Goal: Information Seeking & Learning: Learn about a topic

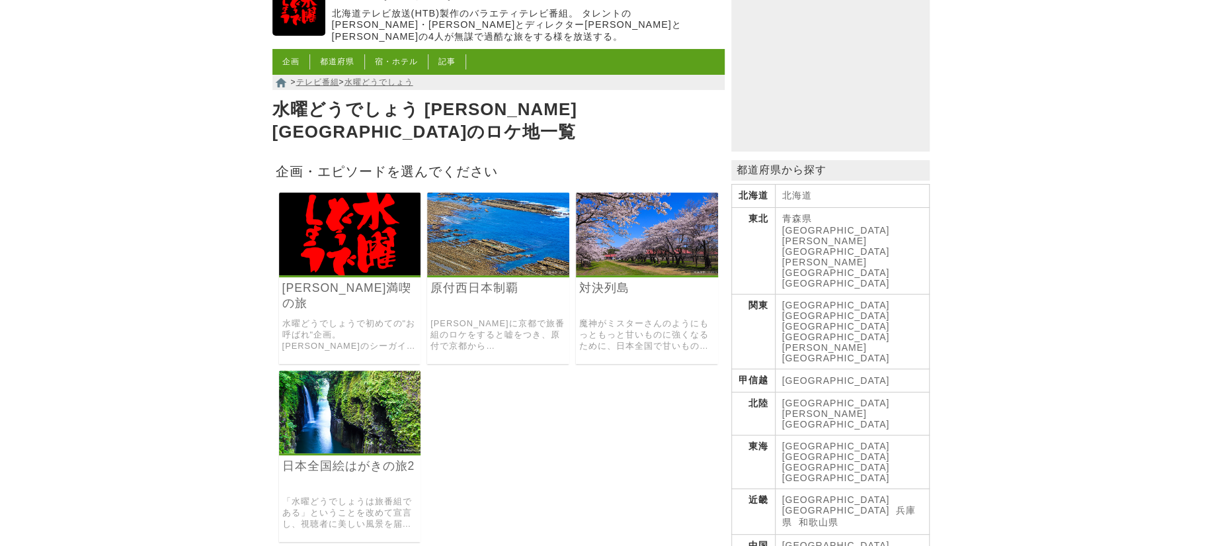
scroll to position [132, 0]
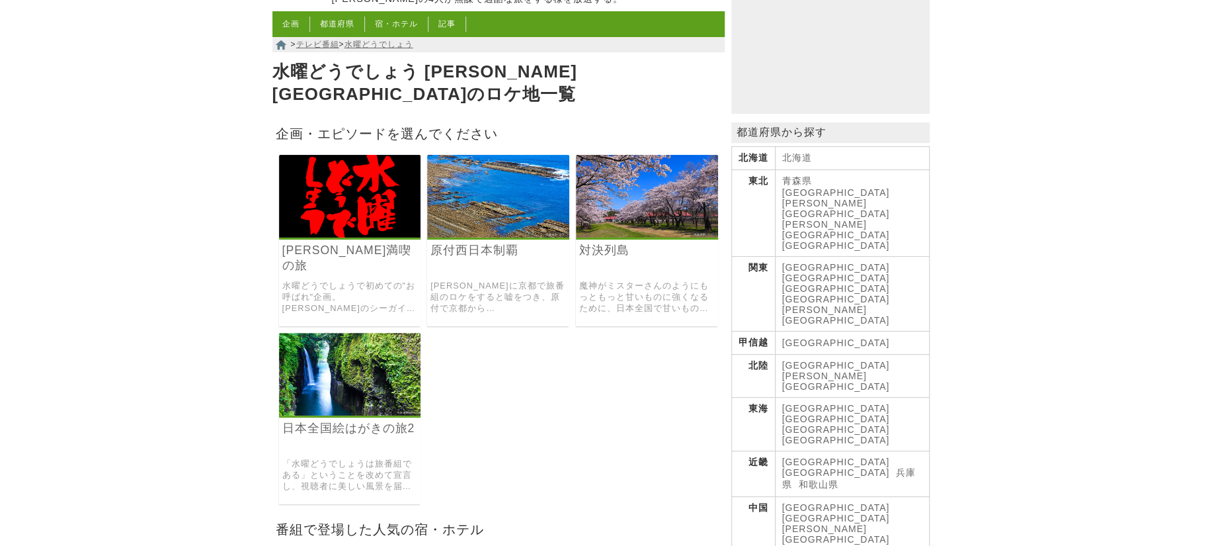
click at [354, 243] on link "[PERSON_NAME]満喫の旅" at bounding box center [350, 258] width 136 height 30
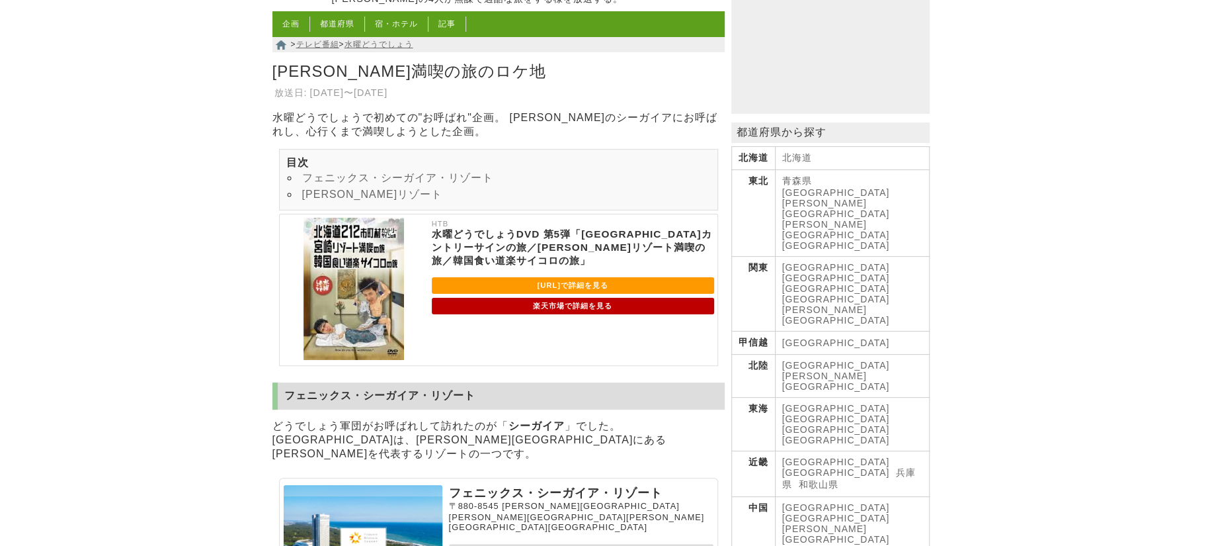
scroll to position [198, 0]
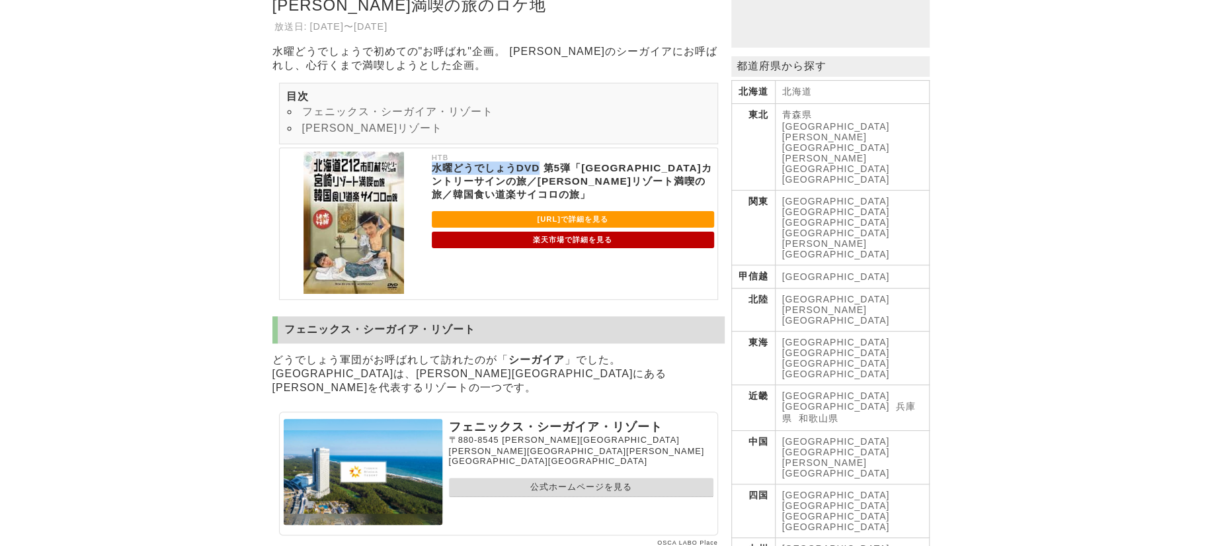
drag, startPoint x: 432, startPoint y: 175, endPoint x: 540, endPoint y: 177, distance: 108.5
click at [540, 177] on p "水曜どうでしょうDVD 第5弾「[GEOGRAPHIC_DATA]カントリーサインの旅／[PERSON_NAME]リゾート満喫の旅／韓国食い道楽サイコロの旅」" at bounding box center [573, 181] width 282 height 40
copy p "水曜どうでしょうDVD"
